Goal: Check status: Check status

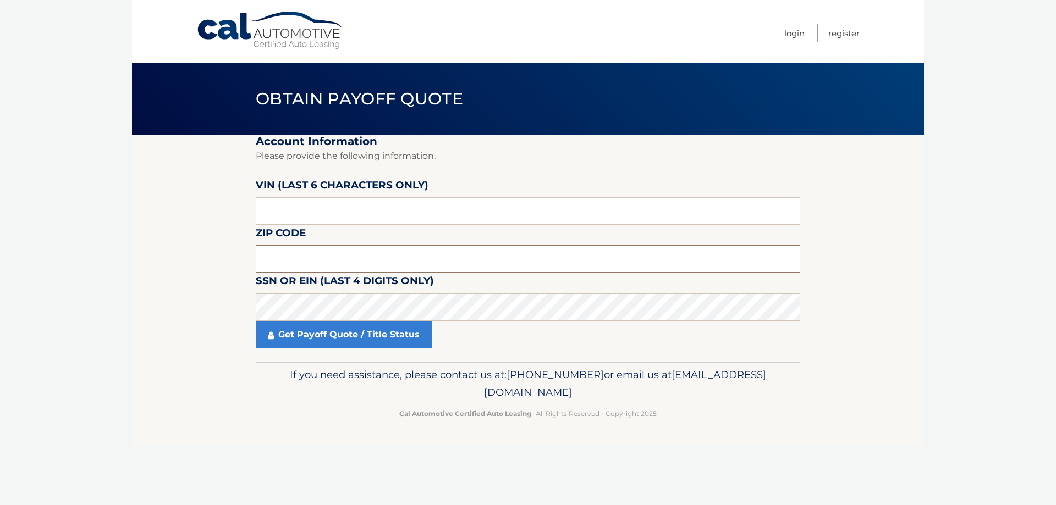
click at [481, 259] on input "text" at bounding box center [528, 259] width 545 height 28
type input "11746"
click at [350, 210] on input "text" at bounding box center [528, 211] width 545 height 28
paste input "107097"
type input "107097"
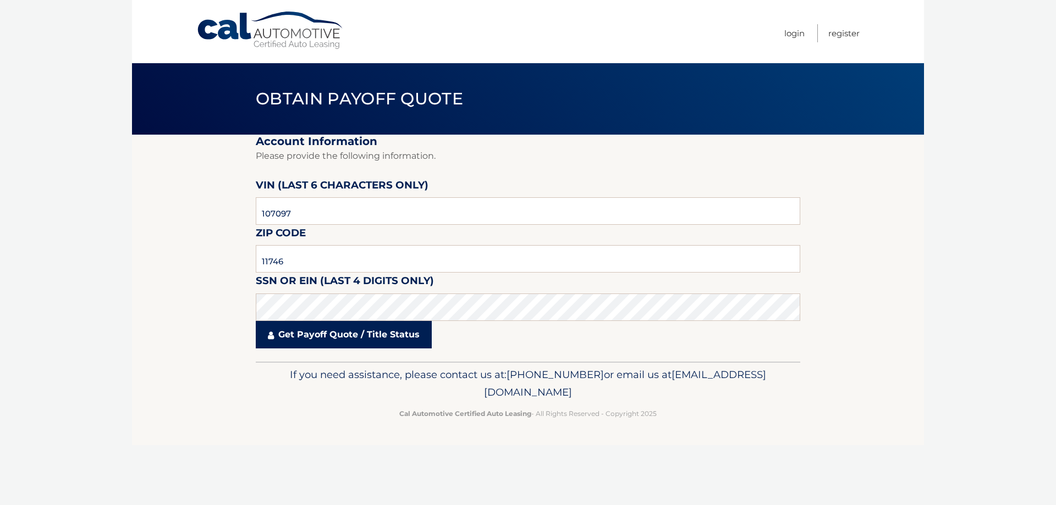
click at [297, 338] on link "Get Payoff Quote / Title Status" at bounding box center [344, 335] width 176 height 28
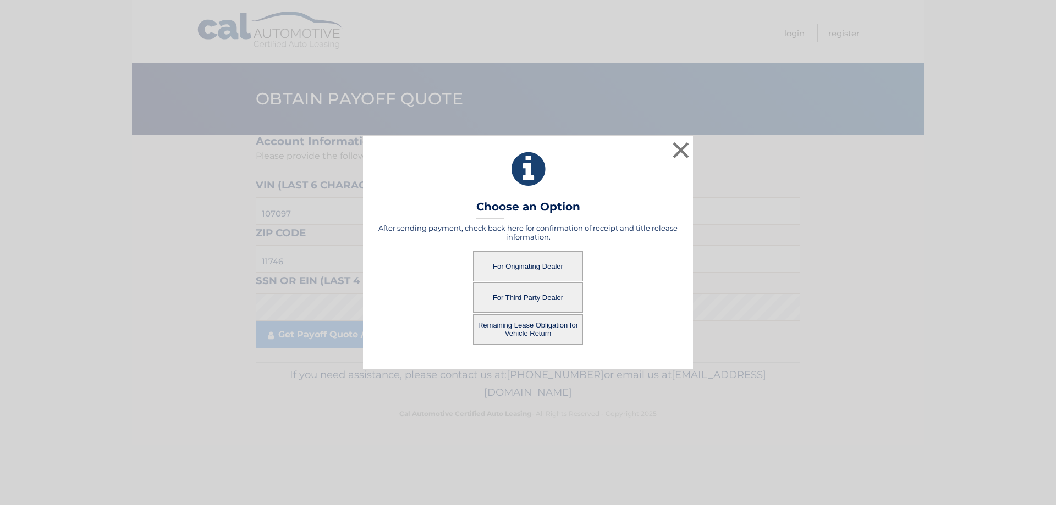
click at [506, 268] on button "For Originating Dealer" at bounding box center [528, 266] width 110 height 30
